Goal: Transaction & Acquisition: Purchase product/service

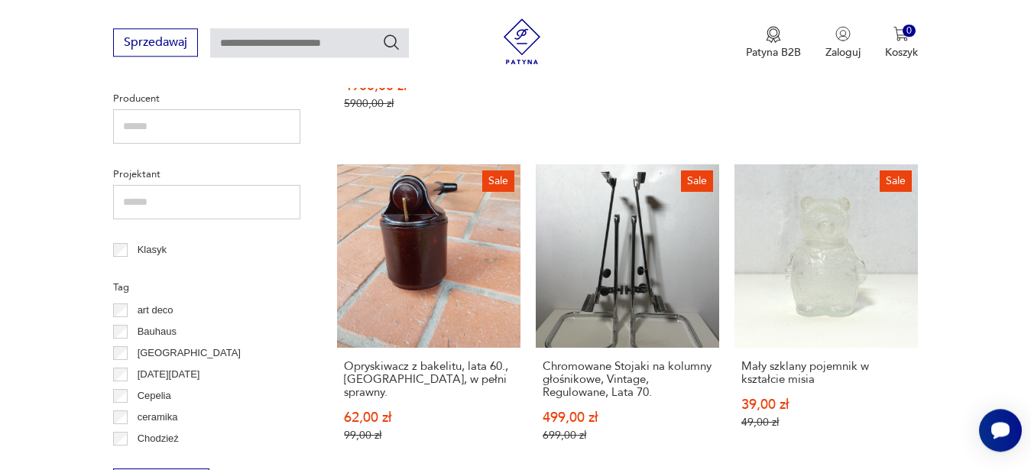
scroll to position [682, 0]
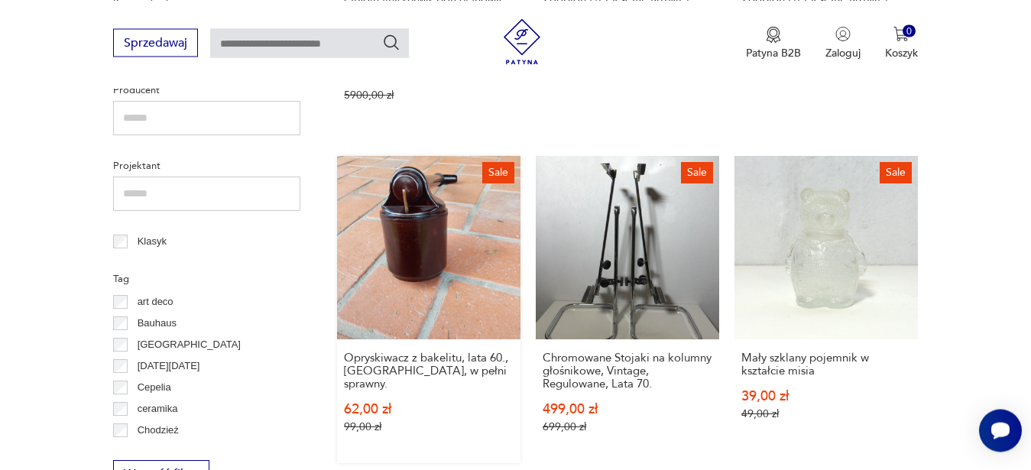
click at [397, 253] on link "Sale Opryskiwacz z bakelitu, lata 60., [GEOGRAPHIC_DATA], w pełni sprawny. 62,0…" at bounding box center [428, 309] width 183 height 307
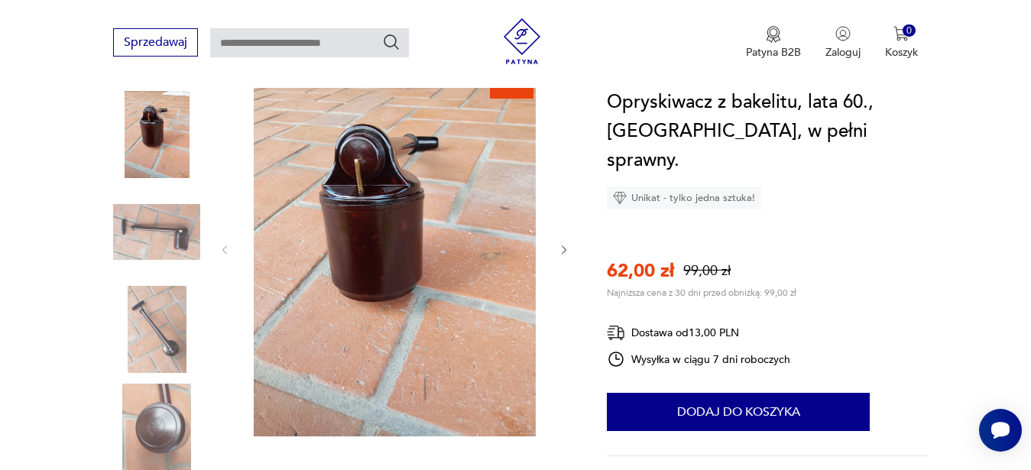
scroll to position [195, 0]
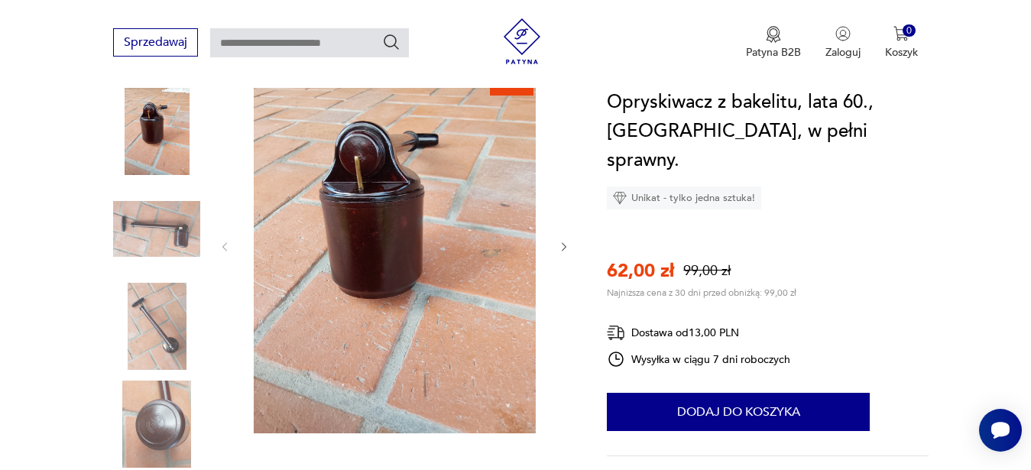
click at [563, 248] on icon "button" at bounding box center [564, 247] width 13 height 13
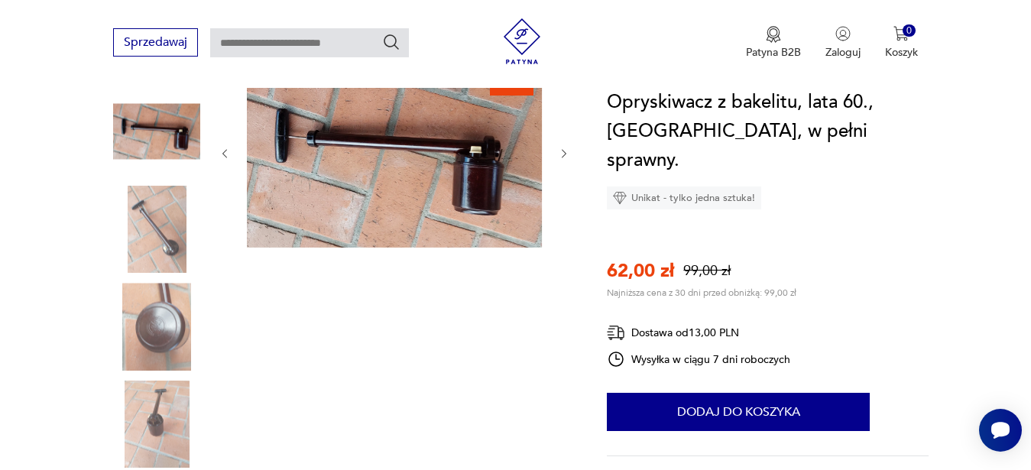
click at [563, 248] on div at bounding box center [395, 153] width 352 height 193
click at [565, 159] on icon "button" at bounding box center [564, 154] width 13 height 13
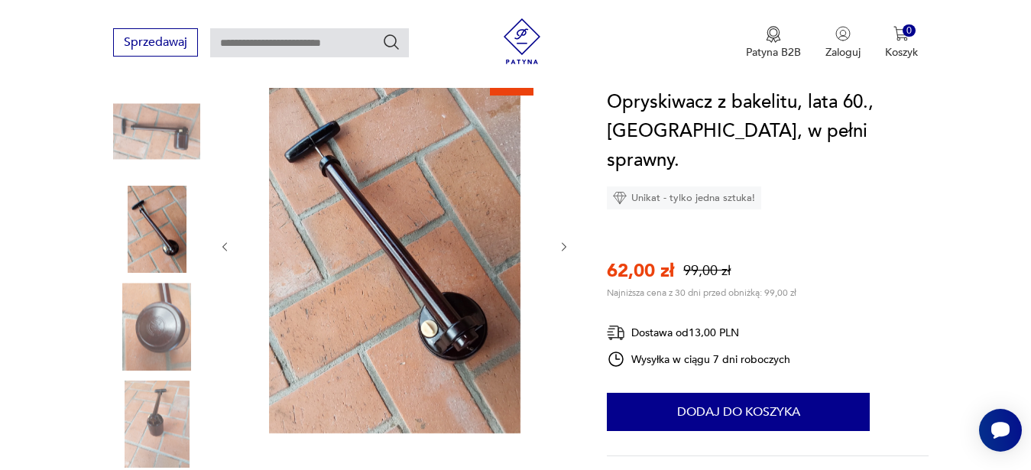
click at [565, 242] on icon "button" at bounding box center [564, 247] width 13 height 13
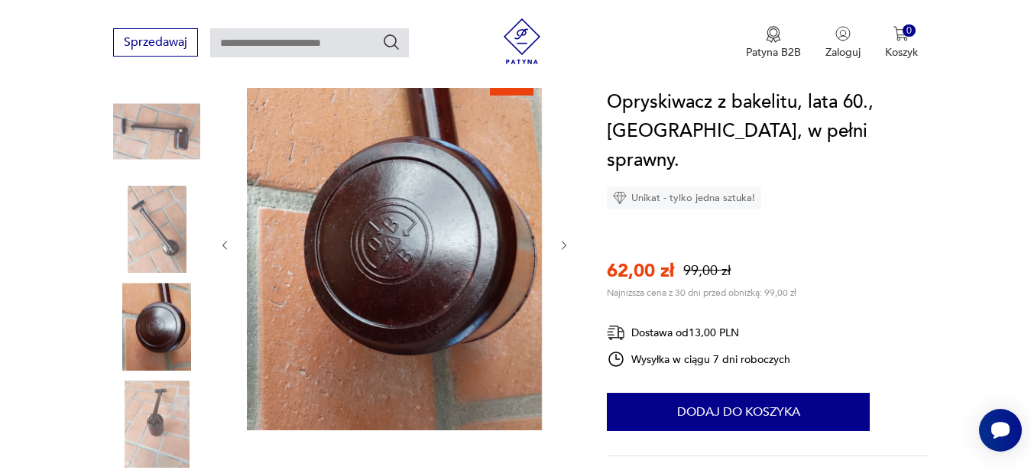
click at [565, 242] on icon "button" at bounding box center [564, 245] width 13 height 13
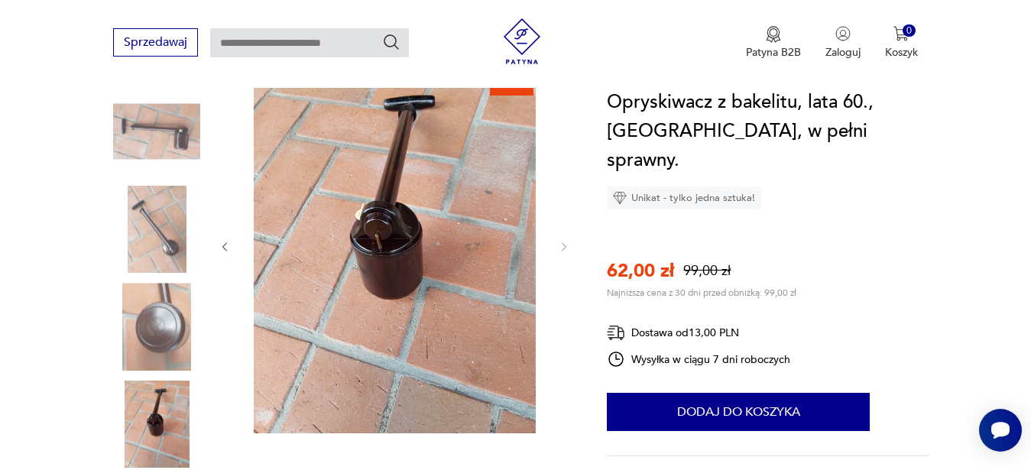
click at [166, 329] on img at bounding box center [156, 326] width 87 height 87
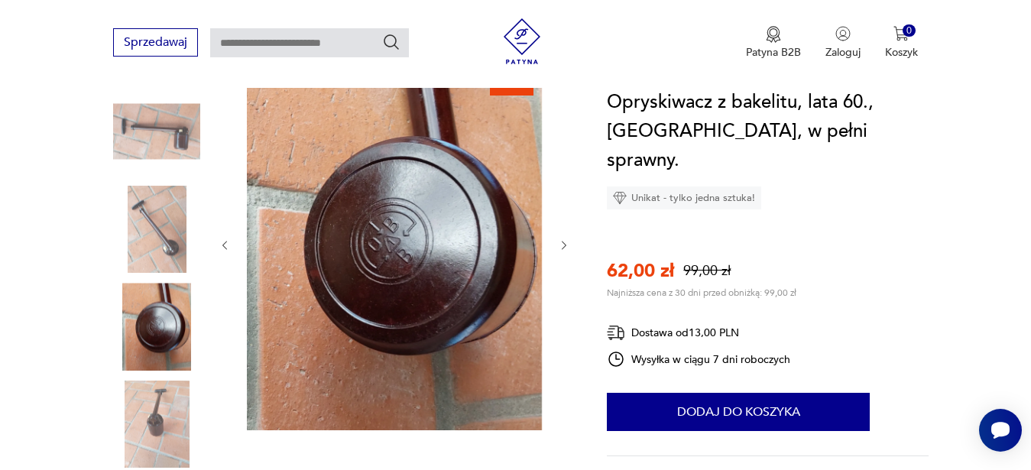
click at [155, 228] on img at bounding box center [156, 229] width 87 height 87
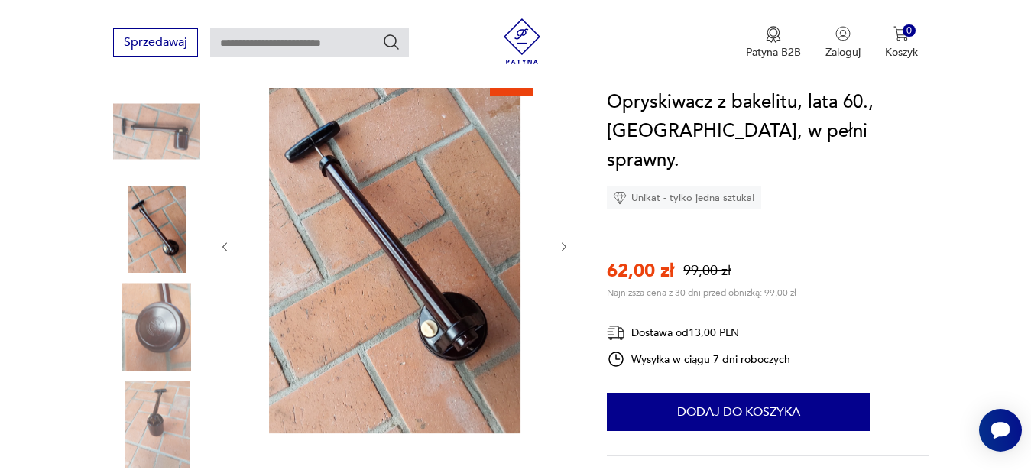
click at [167, 144] on img at bounding box center [156, 131] width 87 height 87
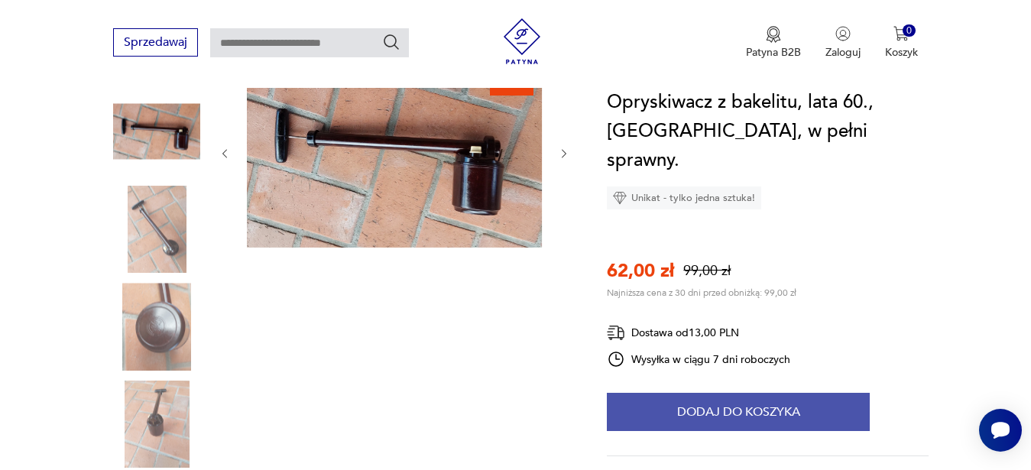
click at [697, 393] on button "Dodaj do koszyka" at bounding box center [738, 412] width 263 height 38
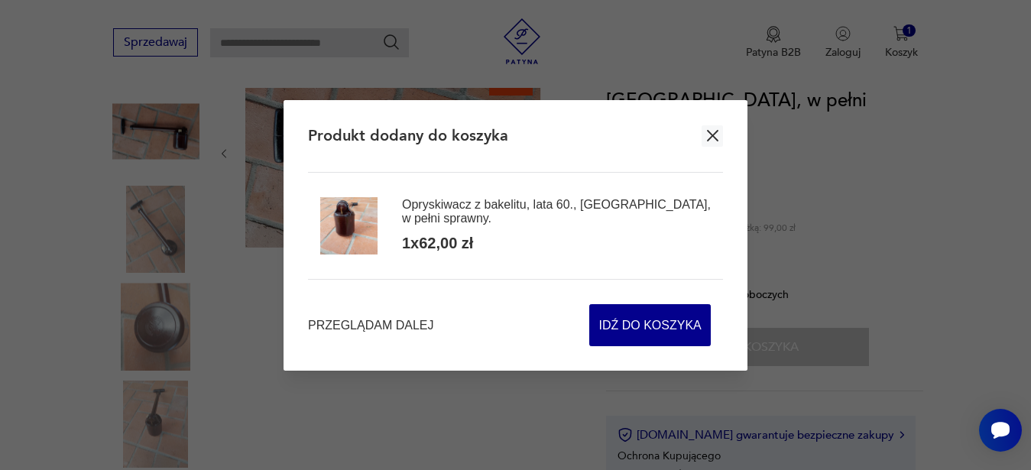
click at [707, 141] on icon "button" at bounding box center [712, 135] width 11 height 11
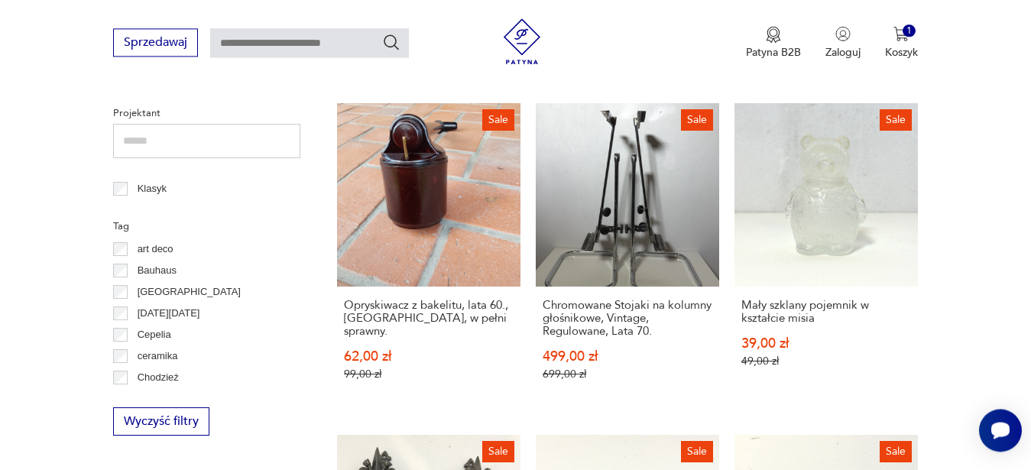
scroll to position [724, 0]
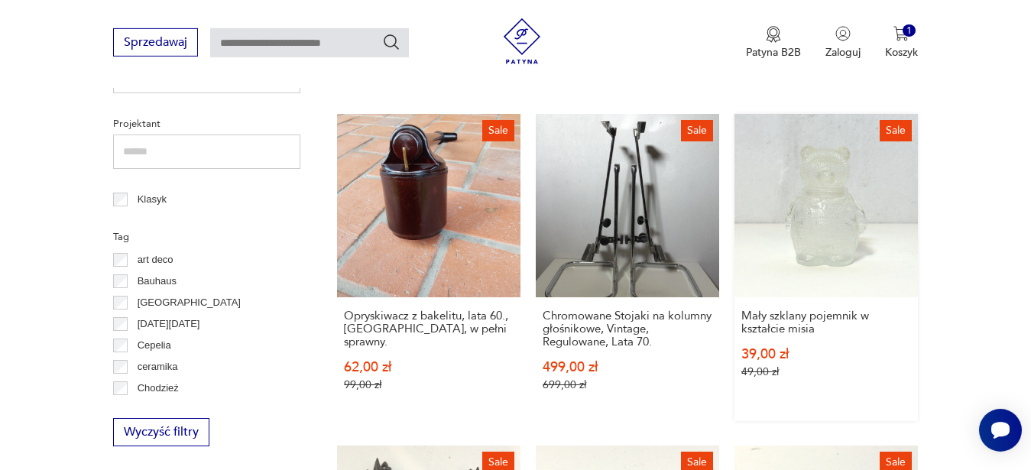
click at [850, 189] on link "Sale Mały szklany pojemnik w kształcie misia 39,00 zł 49,00 zł" at bounding box center [826, 267] width 183 height 307
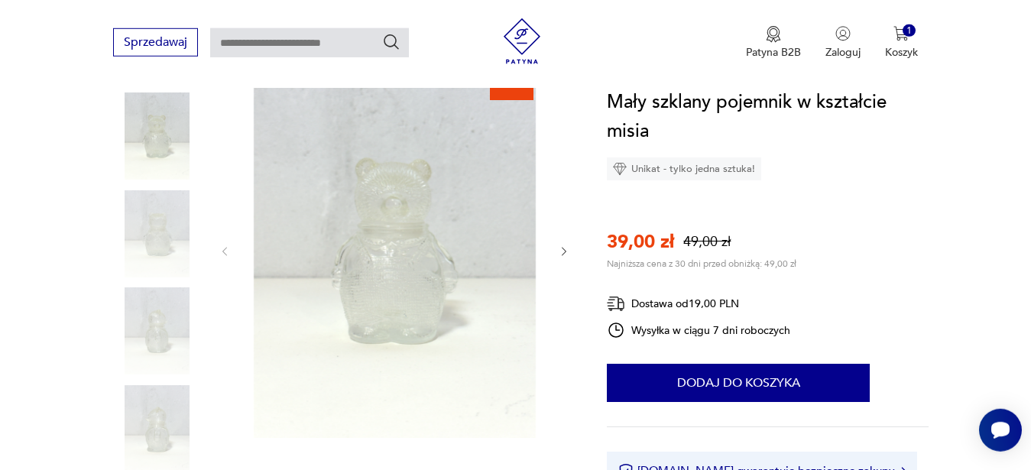
scroll to position [195, 0]
click at [565, 248] on icon "button" at bounding box center [564, 246] width 5 height 9
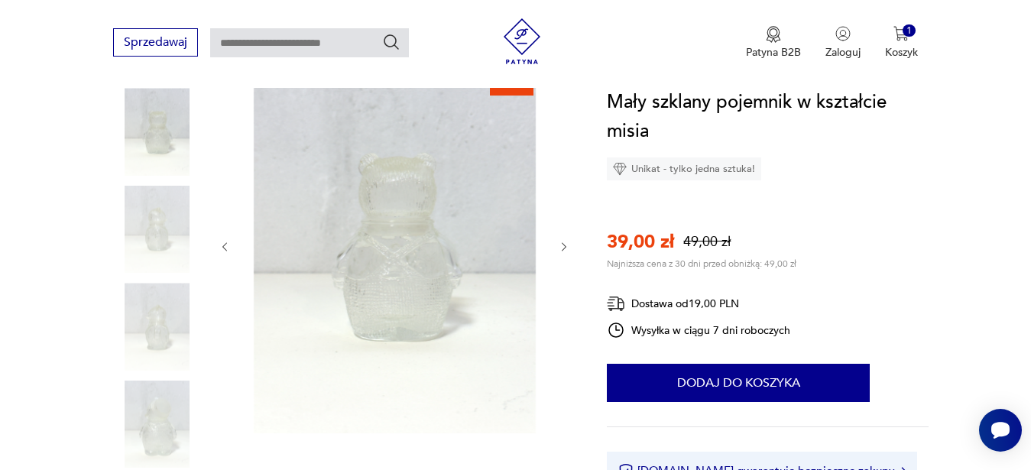
click at [565, 248] on icon "button" at bounding box center [564, 246] width 5 height 9
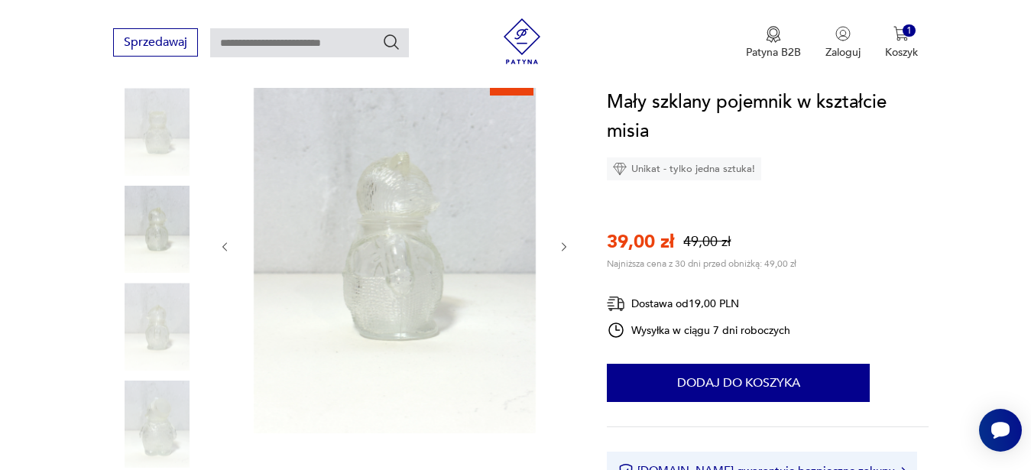
click at [565, 248] on icon "button" at bounding box center [564, 246] width 5 height 9
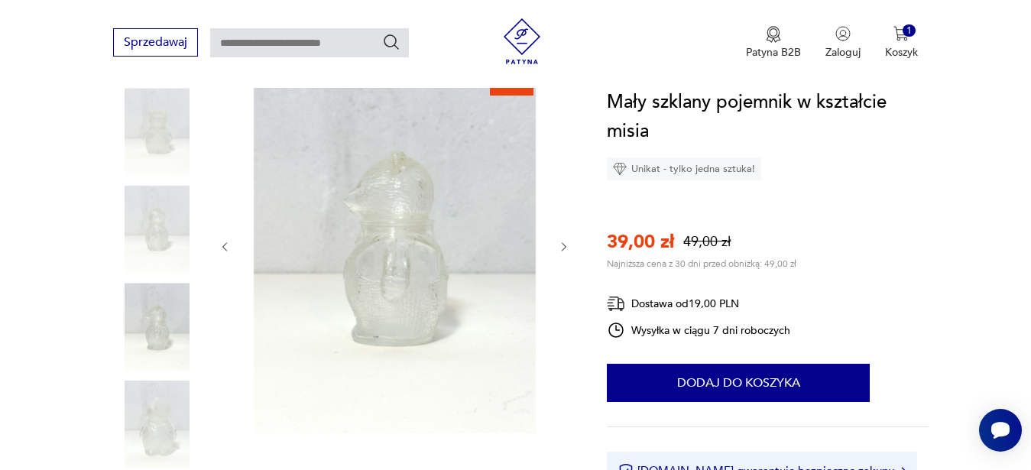
click at [565, 248] on icon "button" at bounding box center [564, 246] width 5 height 9
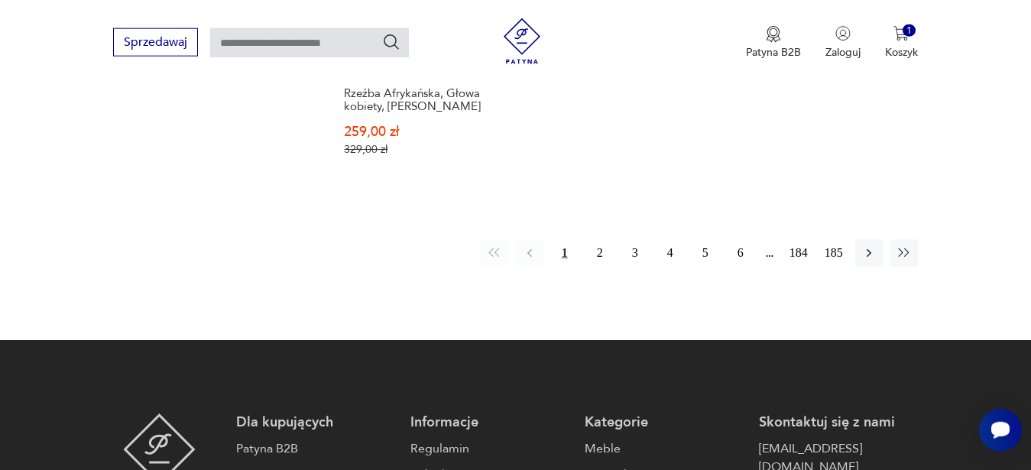
scroll to position [2255, 0]
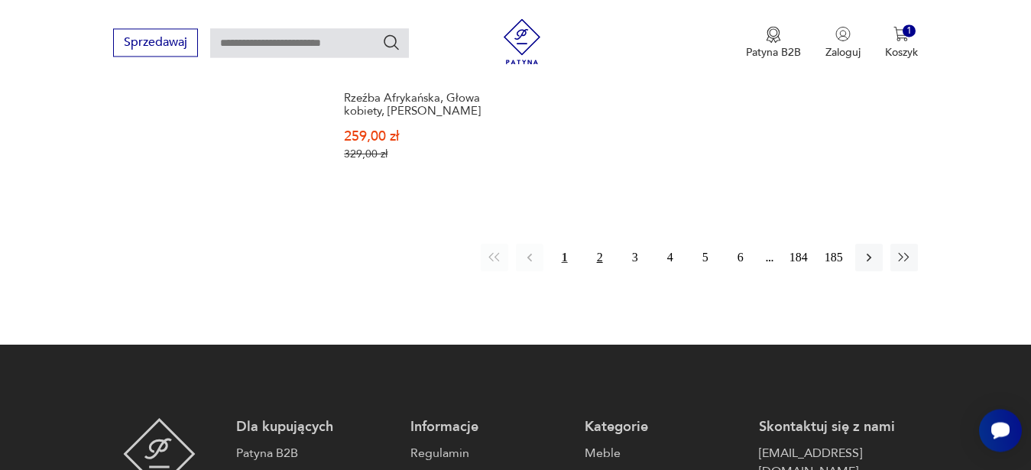
click at [605, 264] on button "2" at bounding box center [600, 258] width 28 height 28
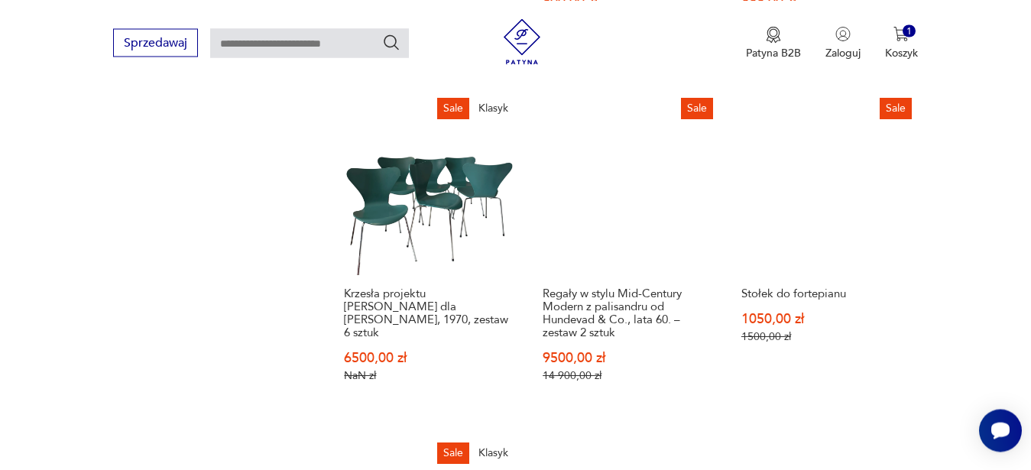
scroll to position [2084, 0]
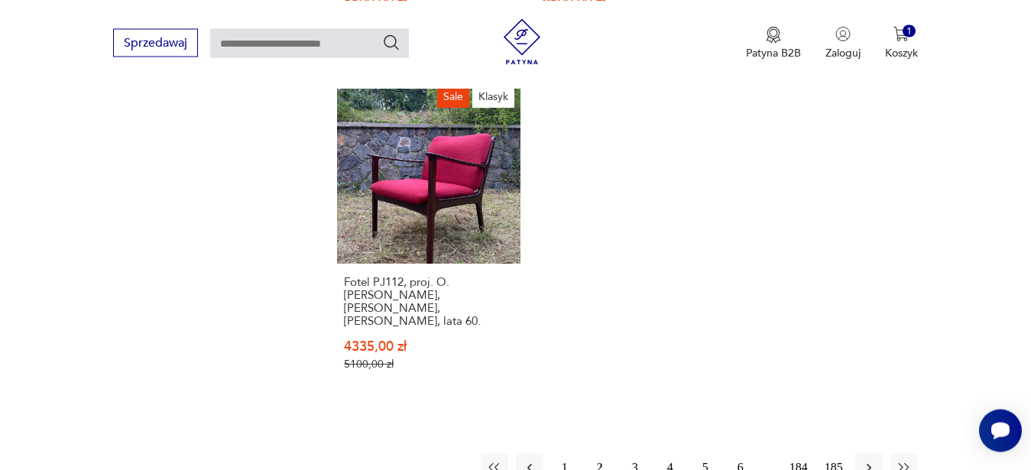
click at [637, 454] on button "3" at bounding box center [635, 468] width 28 height 28
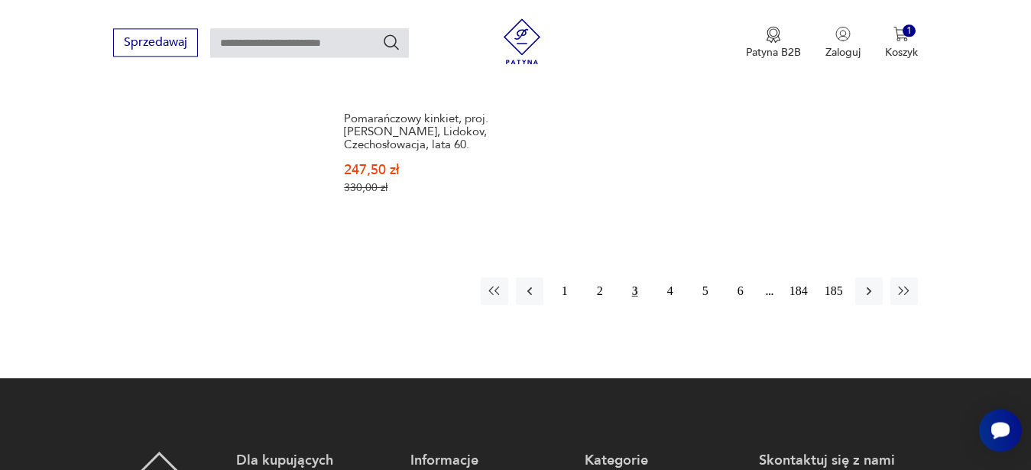
scroll to position [2336, 0]
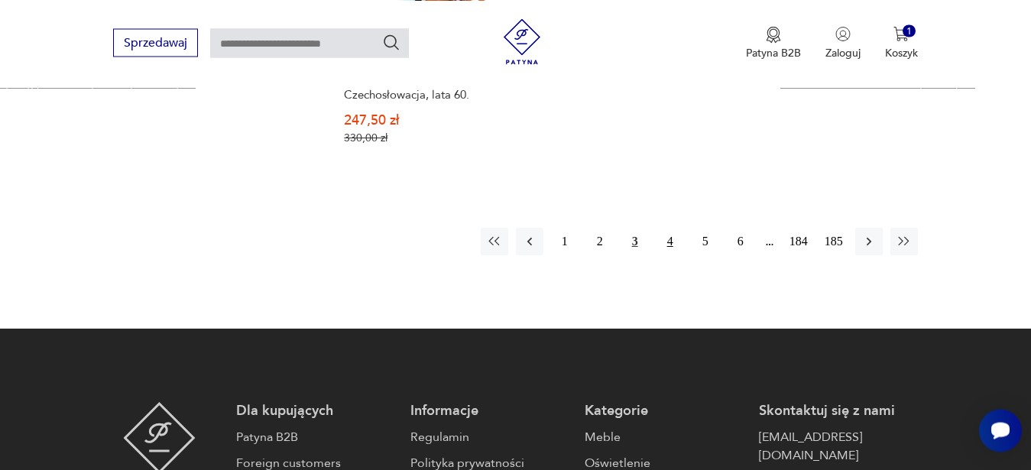
click at [667, 228] on button "4" at bounding box center [671, 242] width 28 height 28
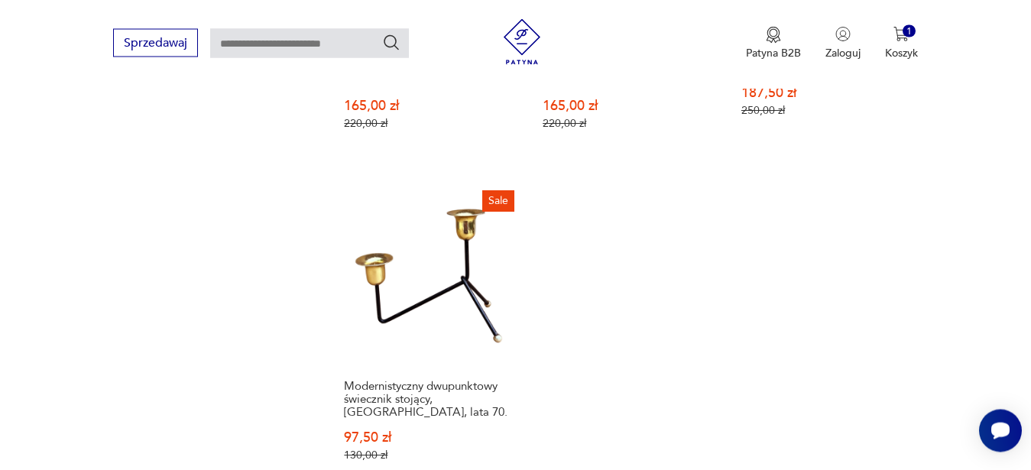
scroll to position [2336, 0]
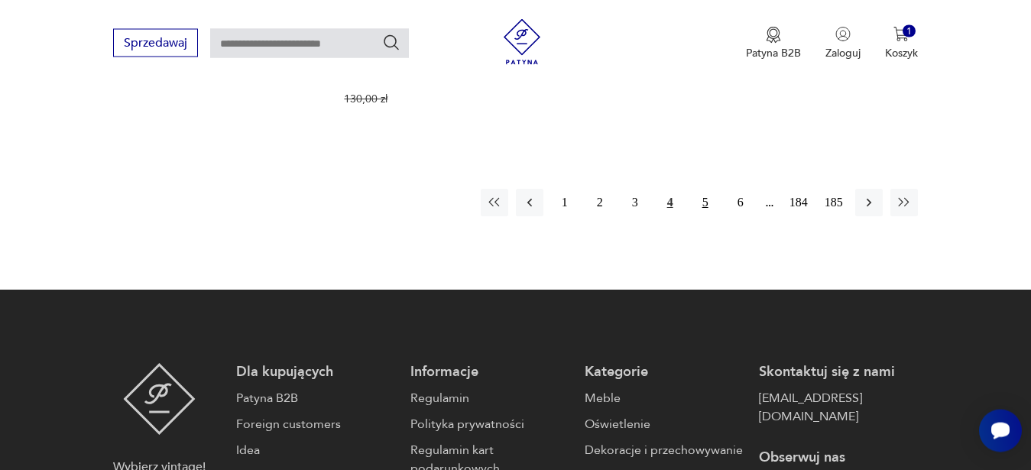
click at [707, 189] on button "5" at bounding box center [706, 203] width 28 height 28
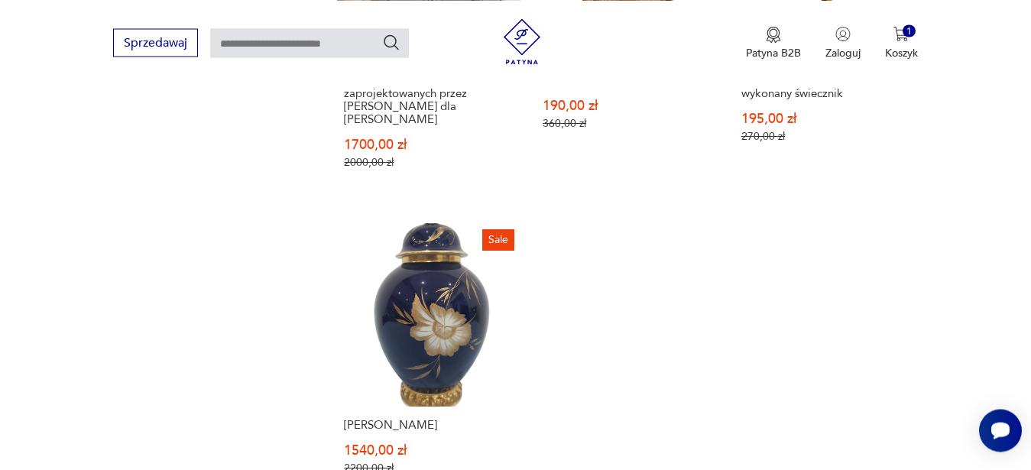
scroll to position [2336, 0]
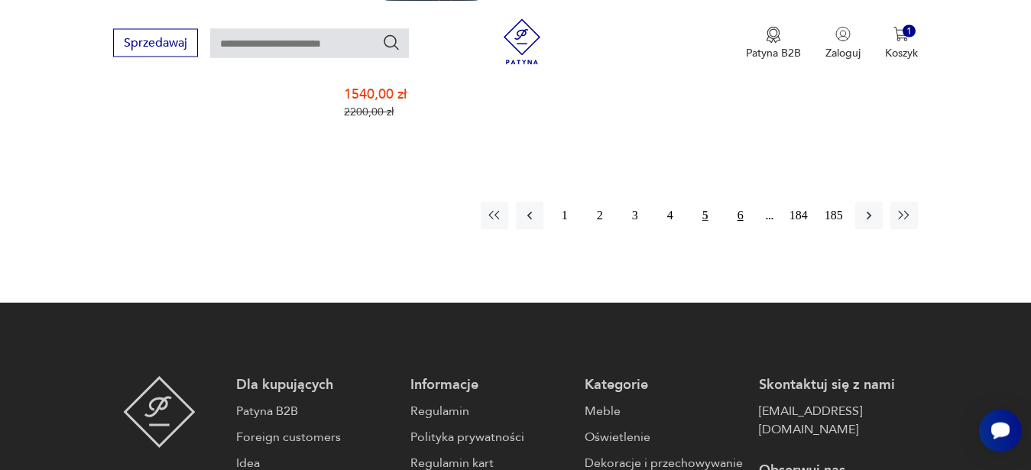
click at [735, 202] on button "6" at bounding box center [741, 216] width 28 height 28
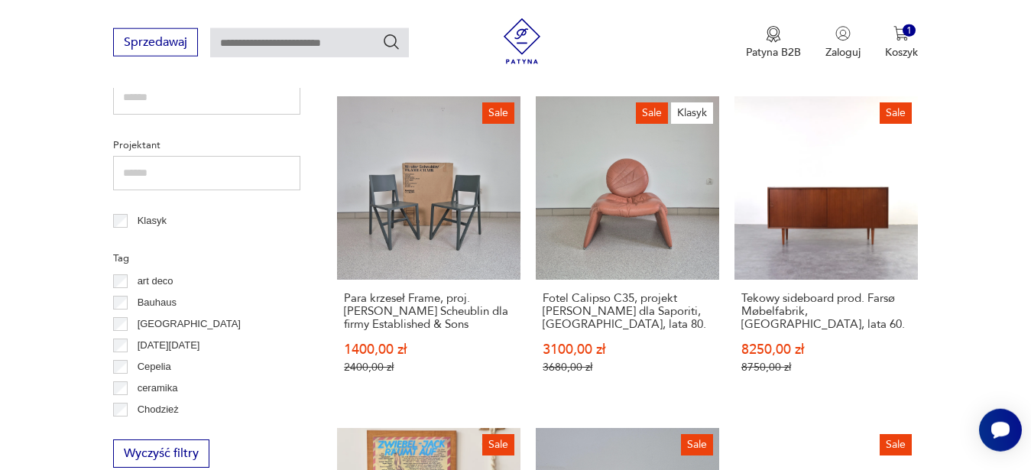
scroll to position [708, 0]
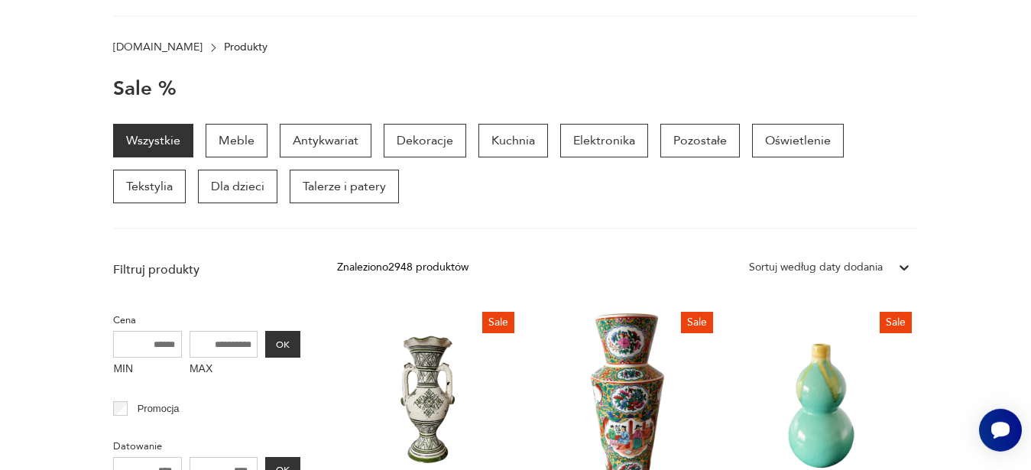
scroll to position [82, 0]
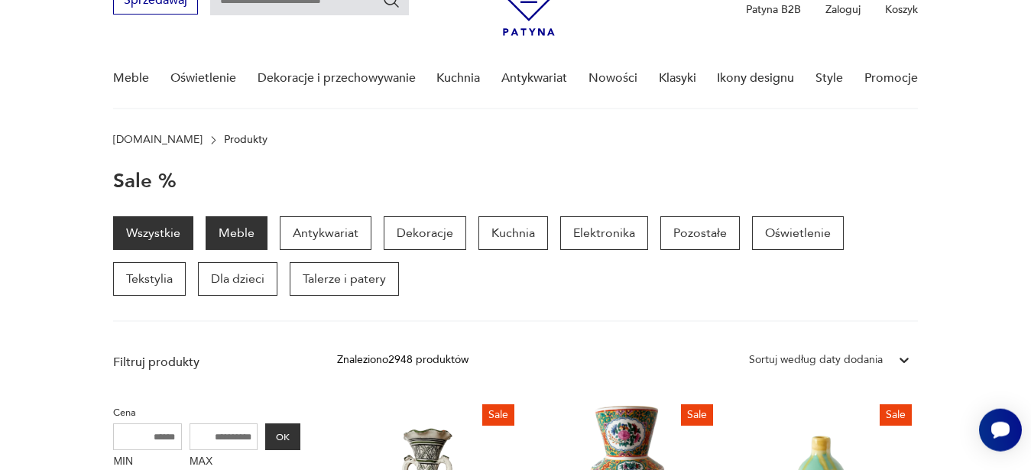
click at [256, 240] on p "Meble" at bounding box center [237, 233] width 62 height 34
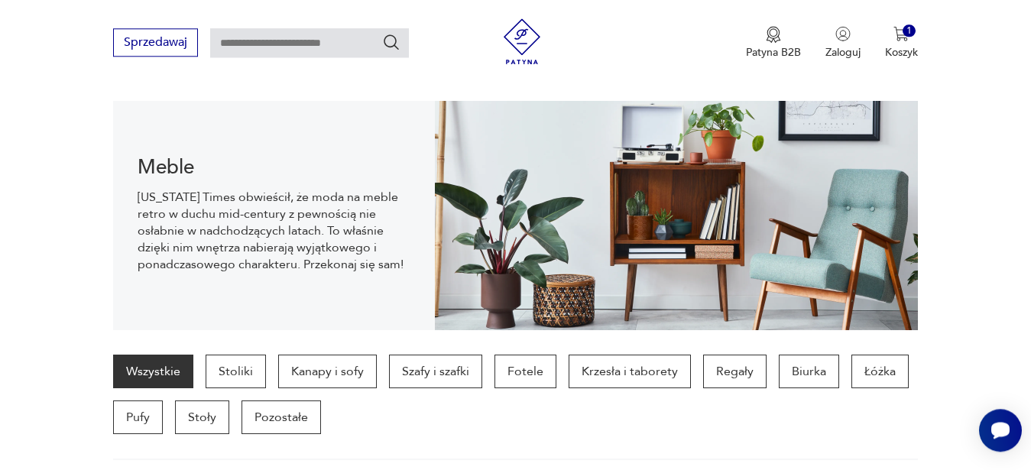
scroll to position [153, 0]
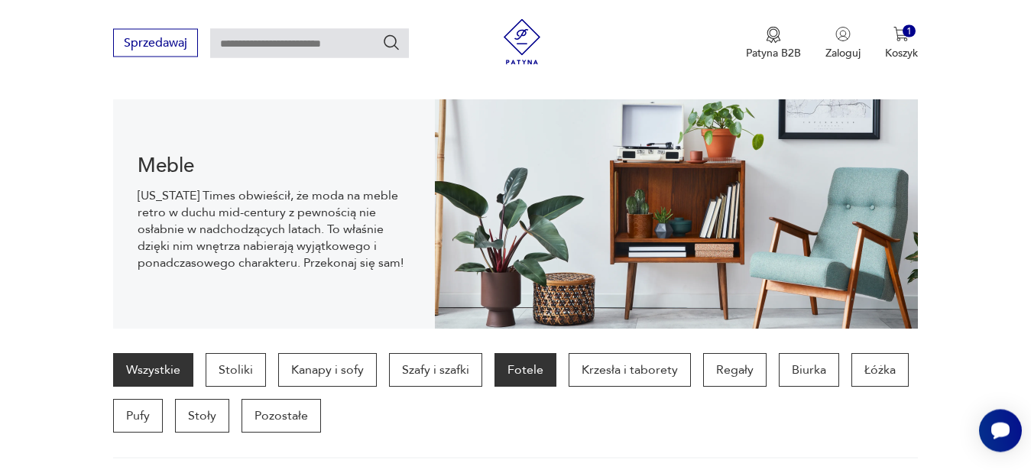
click at [546, 375] on p "Fotele" at bounding box center [526, 370] width 62 height 34
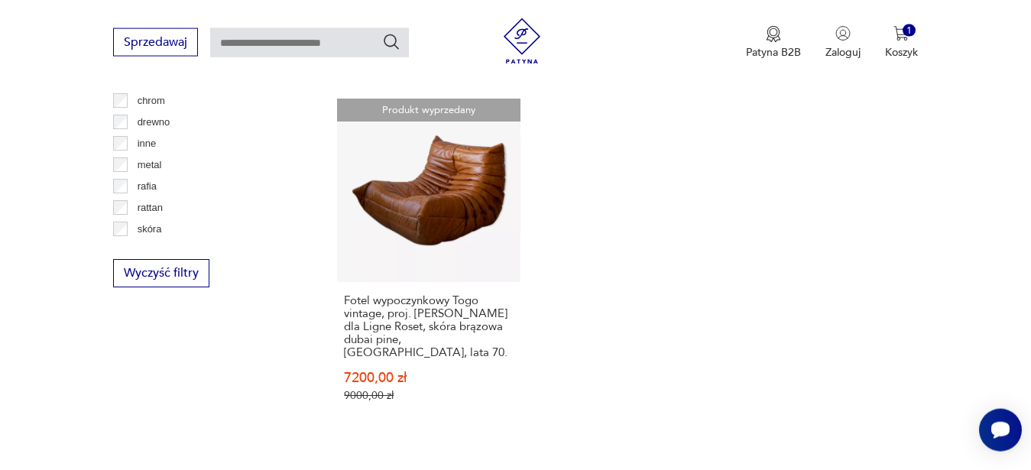
scroll to position [2279, 0]
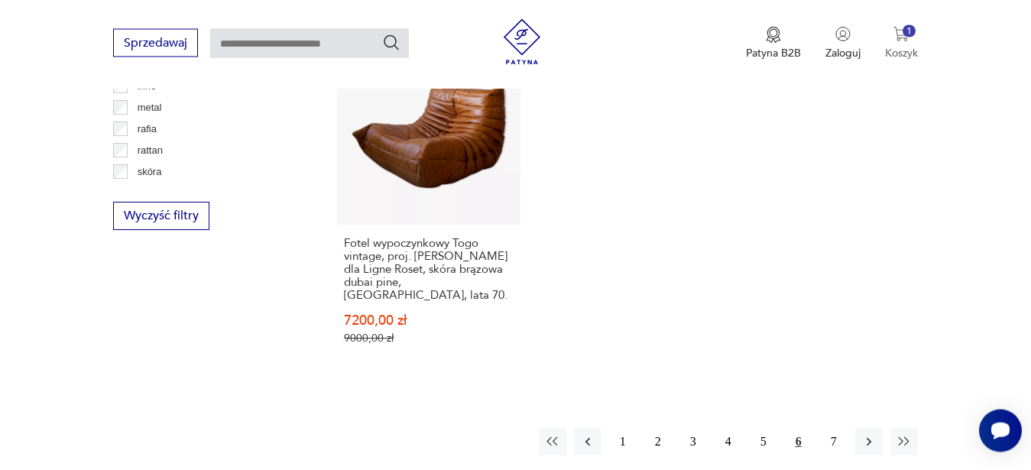
click at [907, 34] on div "1" at bounding box center [909, 30] width 13 height 13
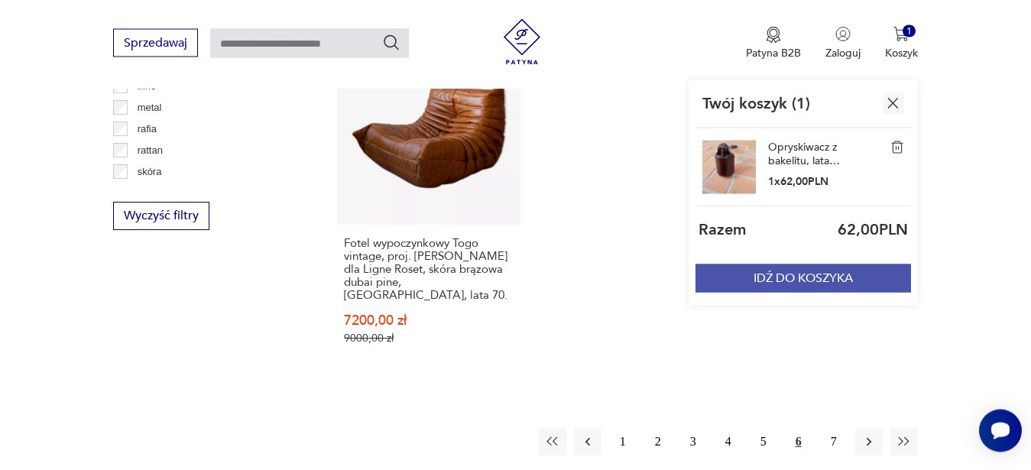
click at [794, 282] on button "IDŹ DO KOSZYKA" at bounding box center [804, 278] width 216 height 28
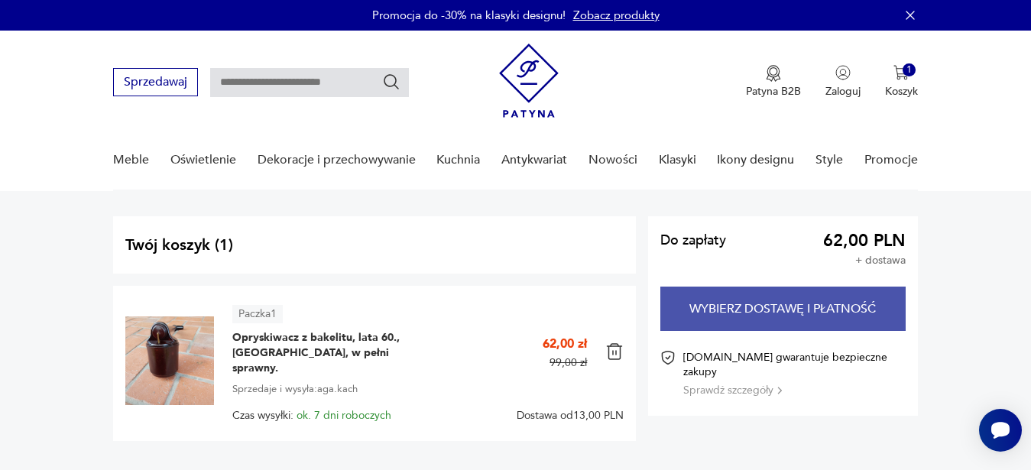
click at [723, 305] on button "Wybierz dostawę i płatność" at bounding box center [782, 309] width 245 height 44
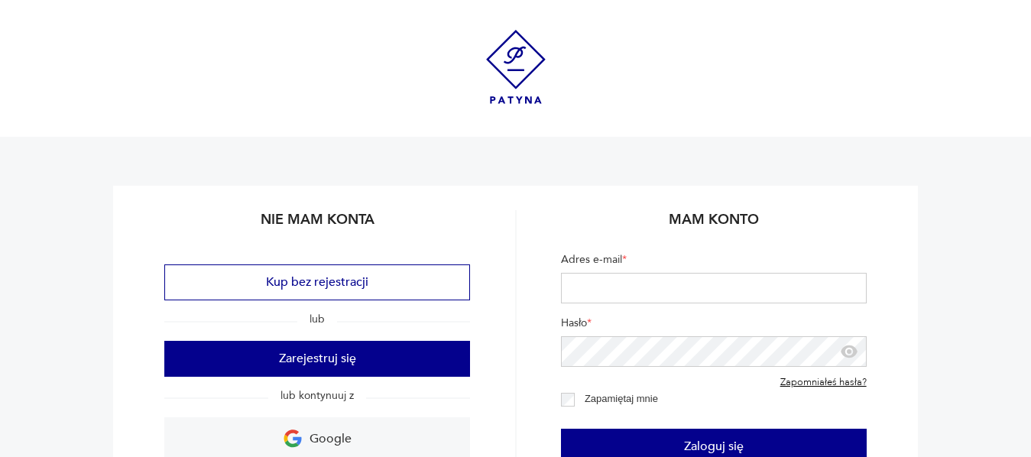
click at [715, 301] on input "Adres e-mail *" at bounding box center [714, 288] width 306 height 31
type input "**********"
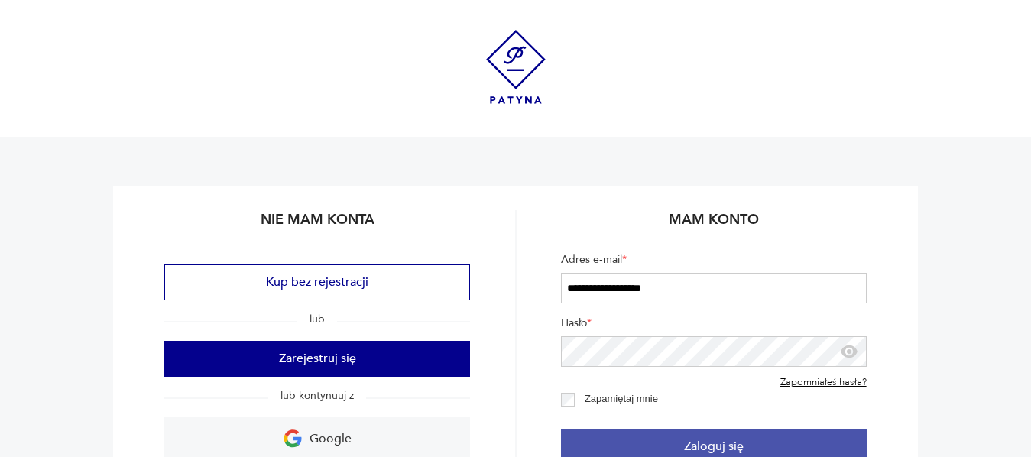
click at [676, 435] on button "Zaloguj się" at bounding box center [714, 447] width 306 height 36
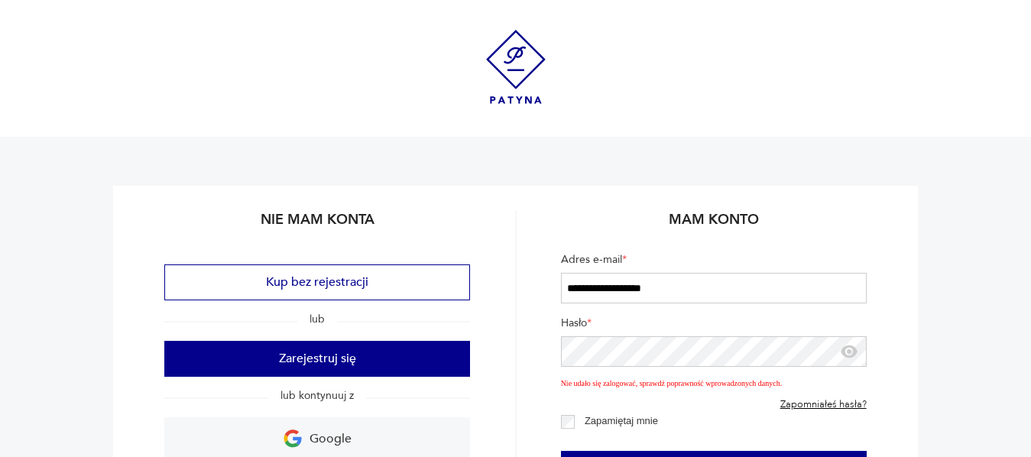
click at [850, 399] on link "Zapomniałeś hasła?" at bounding box center [823, 405] width 86 height 12
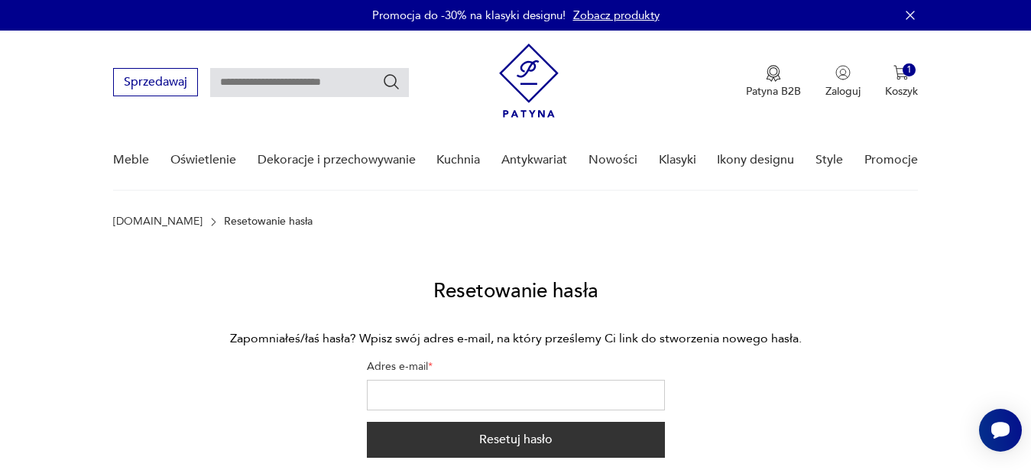
click at [587, 403] on input "Adres e-mail *" at bounding box center [516, 395] width 298 height 31
type input "**********"
click at [367, 422] on button "Resetuj hasło" at bounding box center [516, 440] width 298 height 36
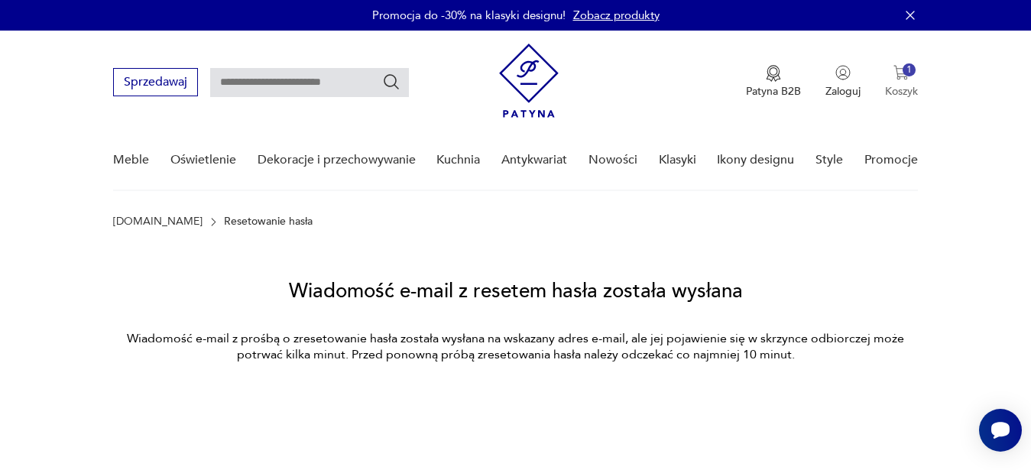
click at [900, 77] on img "button" at bounding box center [901, 72] width 15 height 15
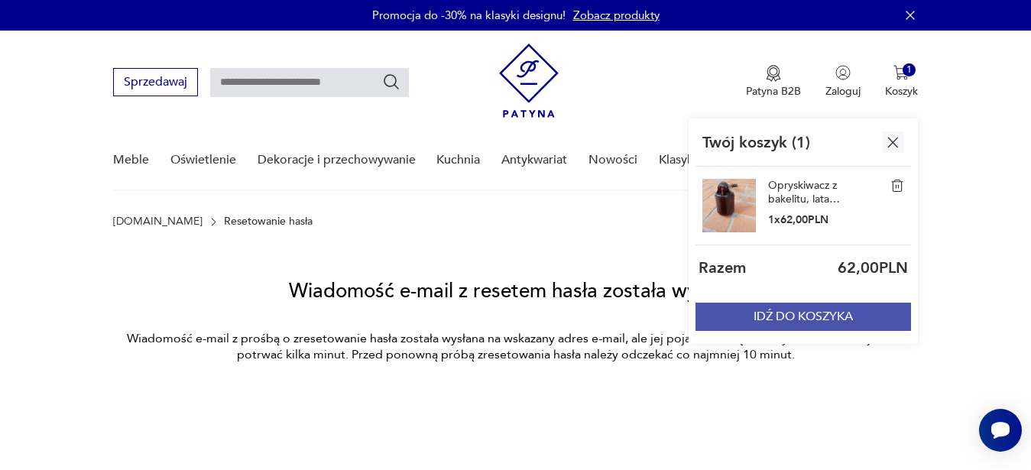
click at [800, 326] on button "IDŹ DO KOSZYKA" at bounding box center [804, 317] width 216 height 28
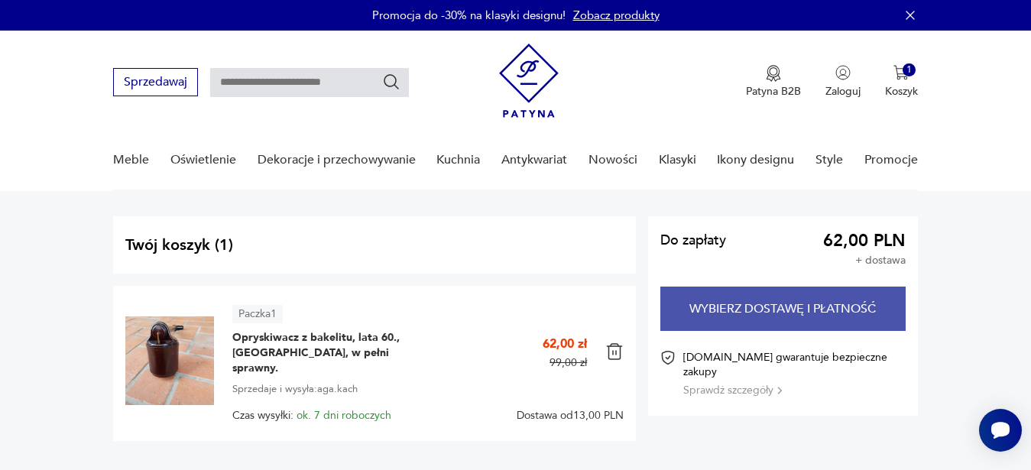
click at [776, 318] on button "Wybierz dostawę i płatność" at bounding box center [782, 309] width 245 height 44
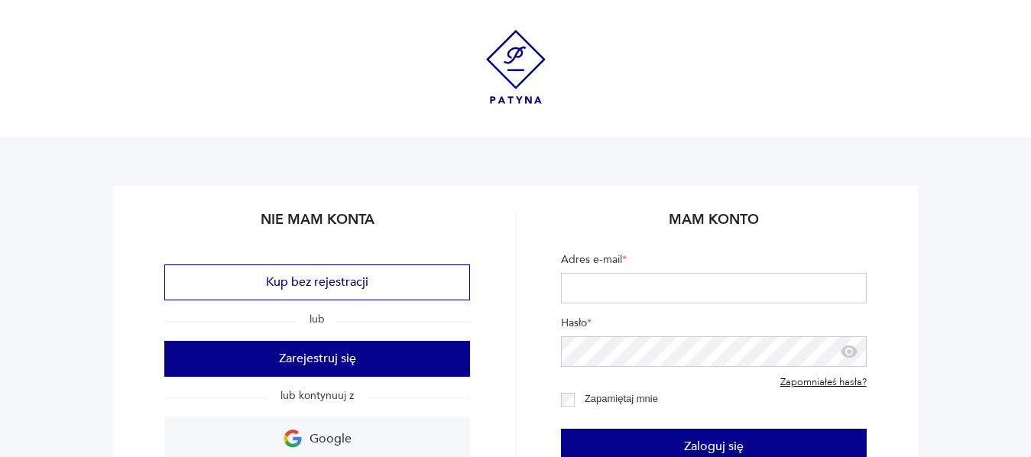
click at [472, 289] on div "Nie mam konta Kup bez rejestracji lub Zarejestruj się lub kontynuuj z Google Ma…" at bounding box center [515, 380] width 804 height 388
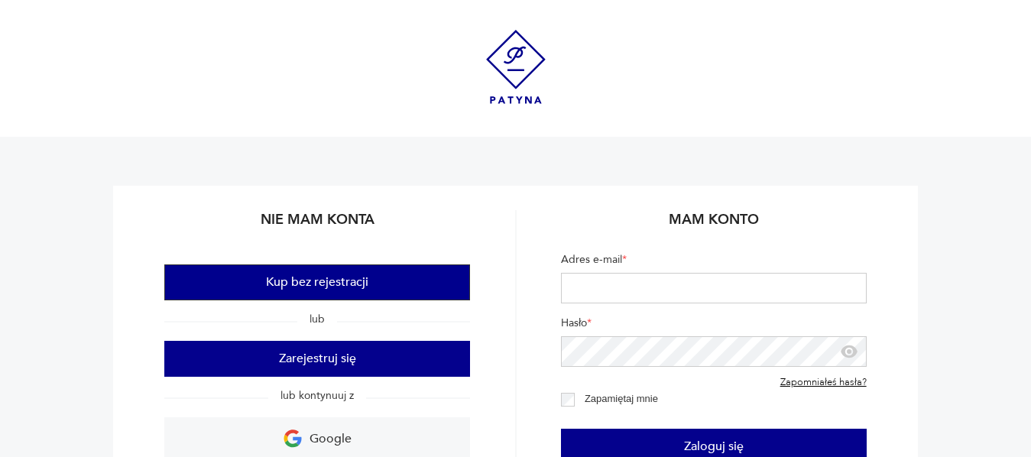
click at [419, 280] on button "Kup bez rejestracji" at bounding box center [317, 282] width 306 height 36
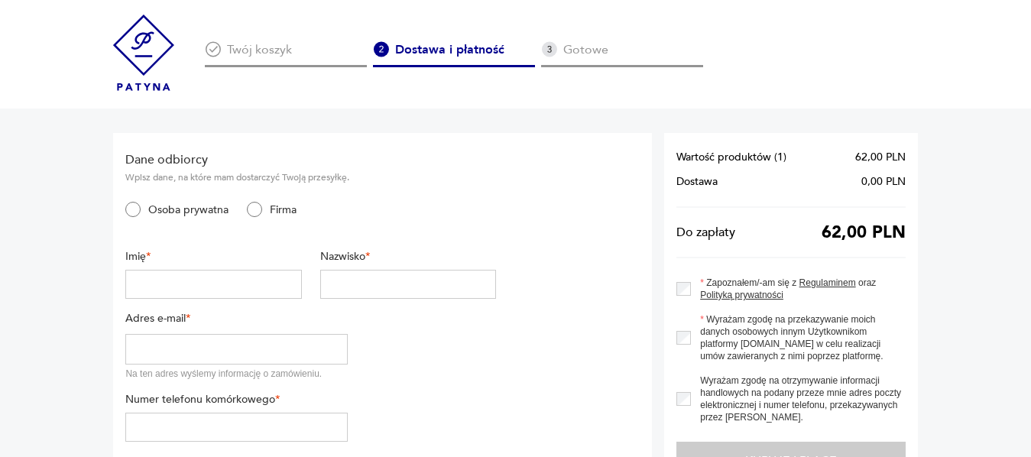
click at [297, 283] on input "text" at bounding box center [213, 284] width 176 height 29
type input "*********"
type input "****"
type input "**********"
click at [172, 434] on input "tel" at bounding box center [236, 427] width 222 height 29
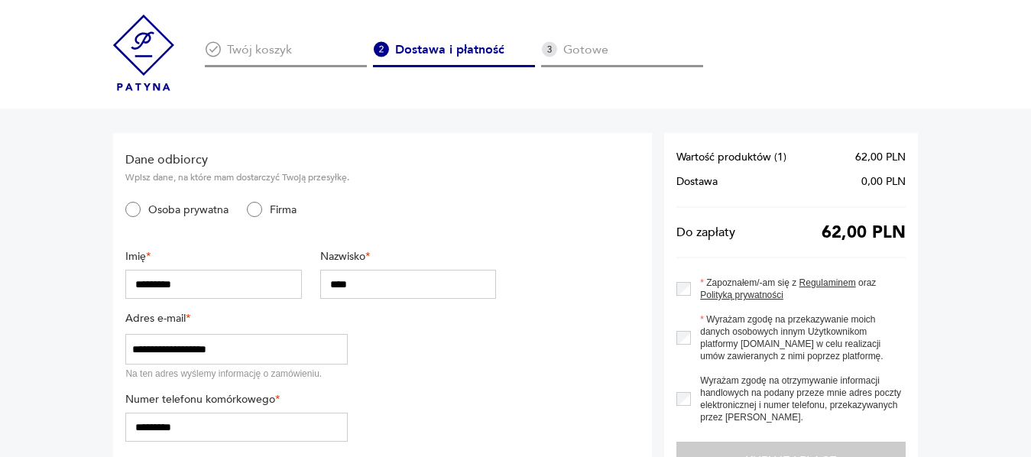
type input "*********"
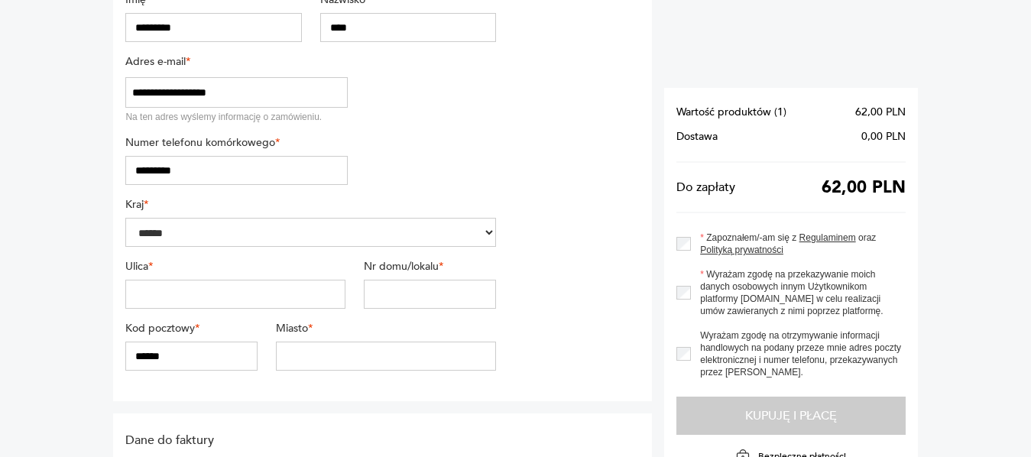
scroll to position [299, 0]
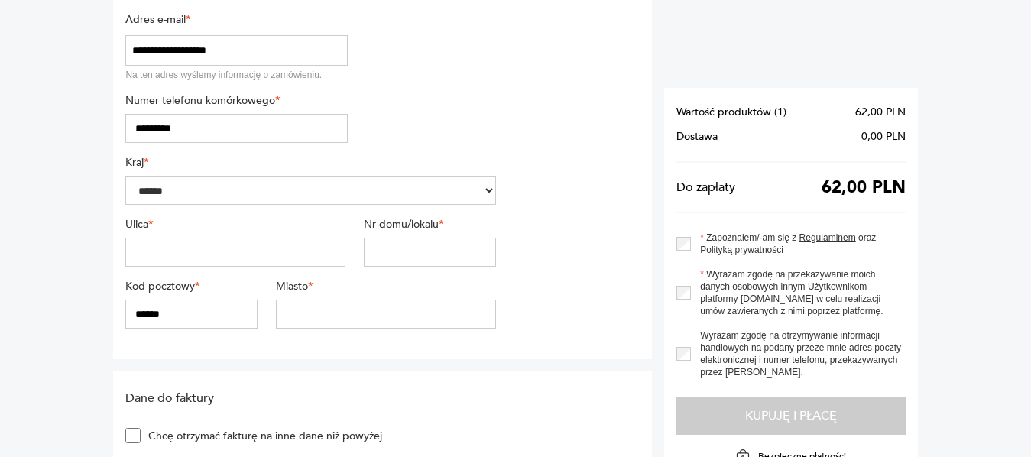
click at [291, 245] on input "text" at bounding box center [235, 252] width 220 height 29
type input "**********"
type input "*****"
click at [140, 313] on input "******" at bounding box center [191, 314] width 132 height 29
type input "******"
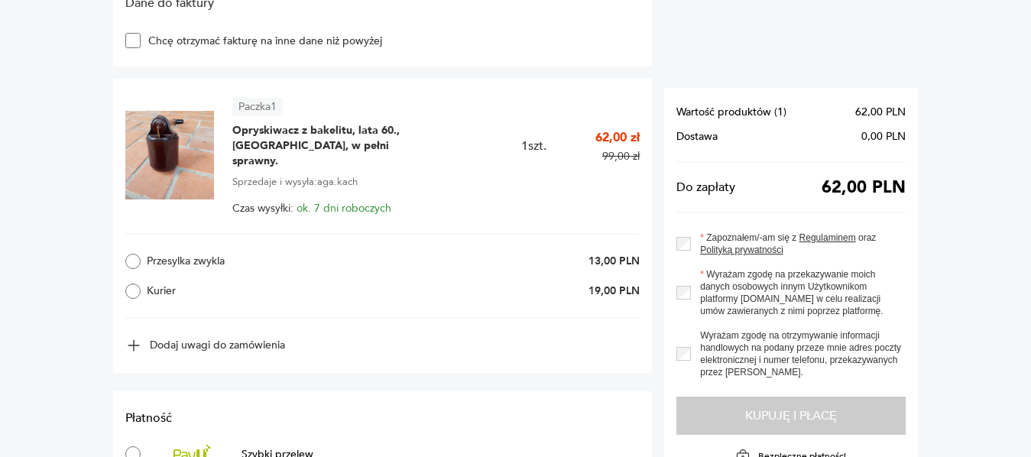
scroll to position [702, 0]
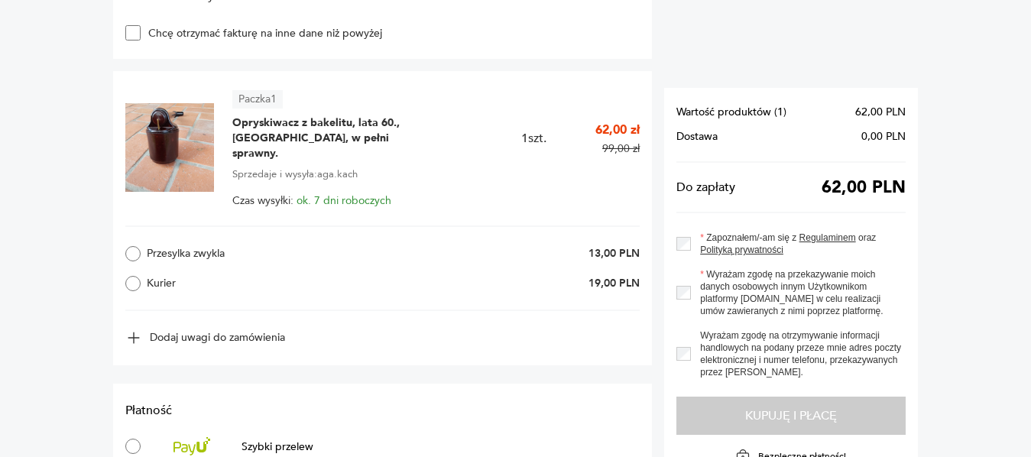
type input "********"
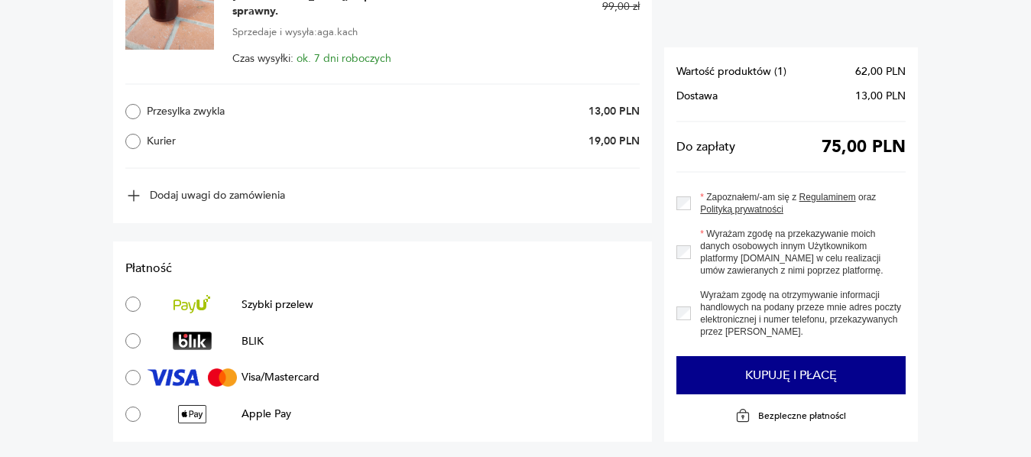
scroll to position [845, 0]
click at [683, 251] on div "Wyrażam zgodę na przekazywanie moich danych osobowych innym Użytkownikom platfo…" at bounding box center [790, 251] width 229 height 49
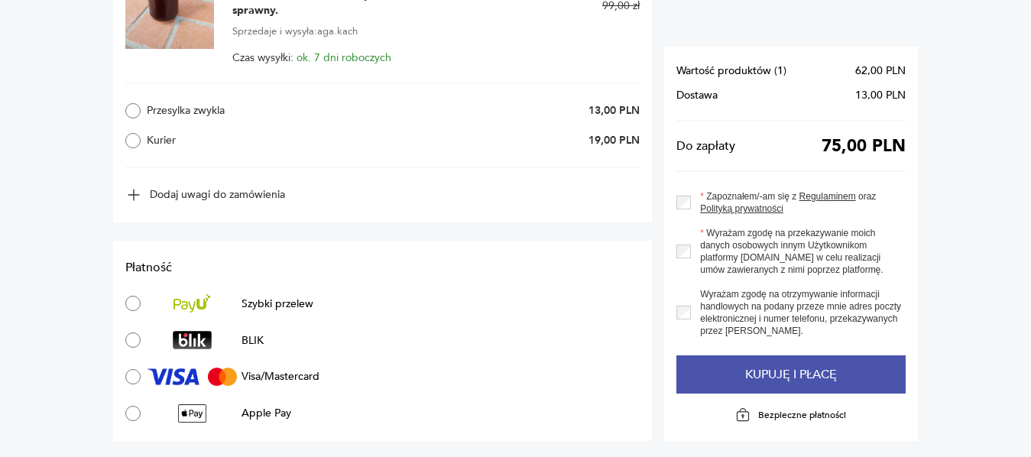
click at [749, 358] on button "Kupuję i płacę" at bounding box center [790, 374] width 229 height 38
